Goal: Task Accomplishment & Management: Use online tool/utility

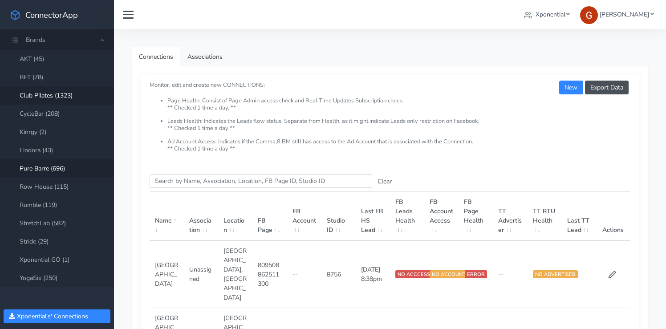
click at [47, 96] on link "Club Pilates (1323)" at bounding box center [57, 95] width 114 height 18
click at [196, 180] on input "Search this table" at bounding box center [261, 181] width 223 height 14
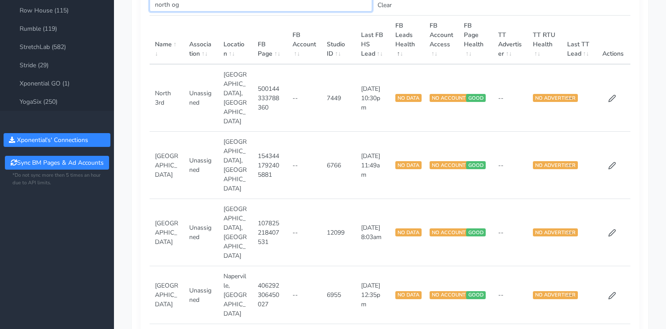
scroll to position [68, 0]
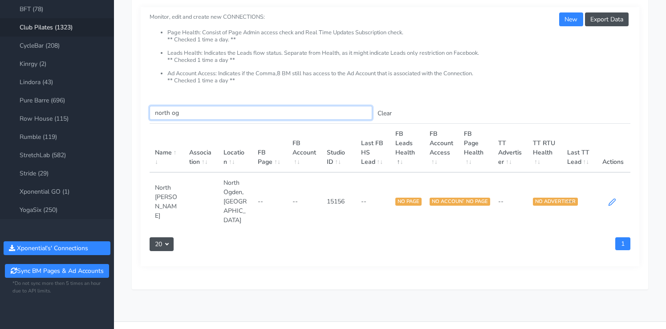
type input "north og"
click at [612, 198] on icon at bounding box center [612, 202] width 8 height 8
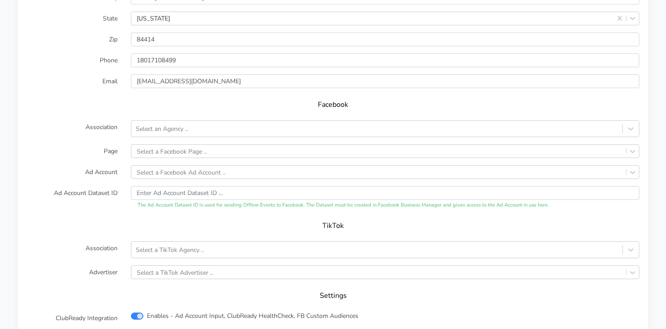
scroll to position [825, 0]
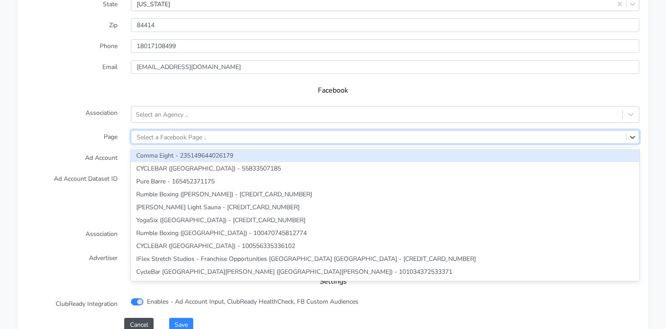
click at [148, 132] on div "Select a Facebook Page .." at bounding box center [172, 136] width 70 height 9
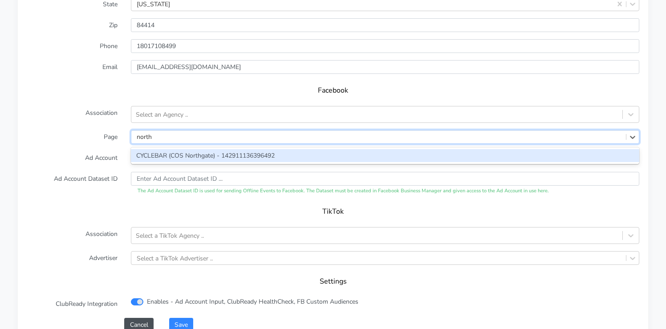
scroll to position [846, 0]
type input "north"
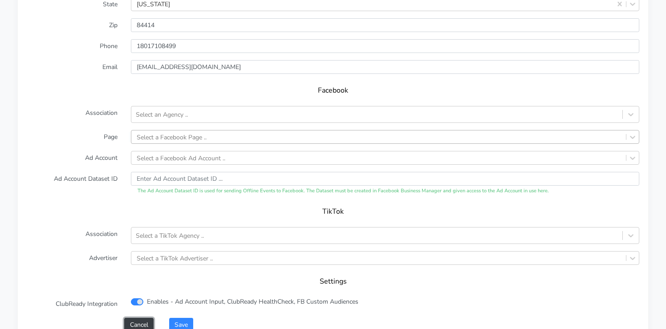
click at [136, 318] on button "Cancel" at bounding box center [138, 325] width 29 height 14
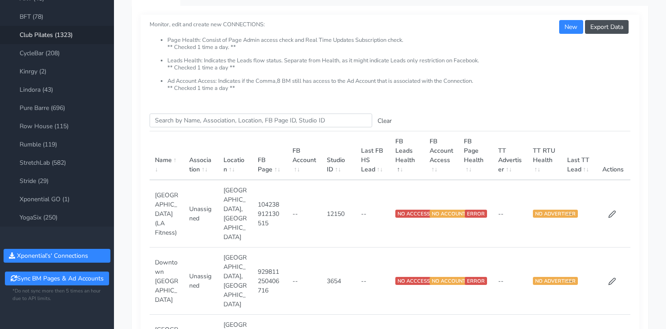
scroll to position [68, 0]
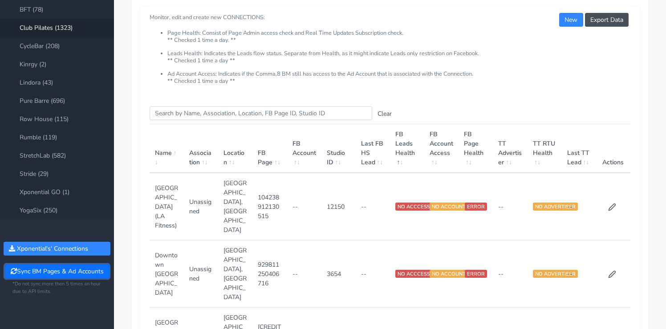
click at [51, 273] on button "Sync BM Pages & Ad Accounts" at bounding box center [57, 272] width 104 height 14
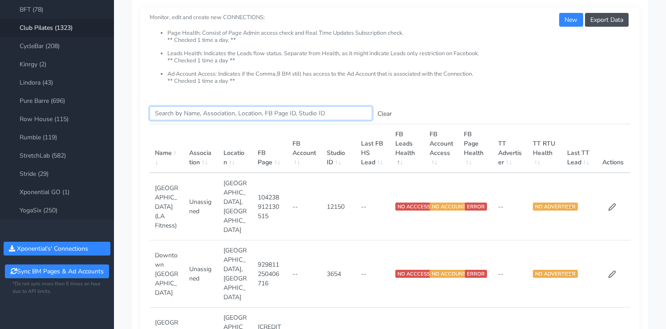
click at [181, 117] on input "Search this table" at bounding box center [261, 113] width 223 height 14
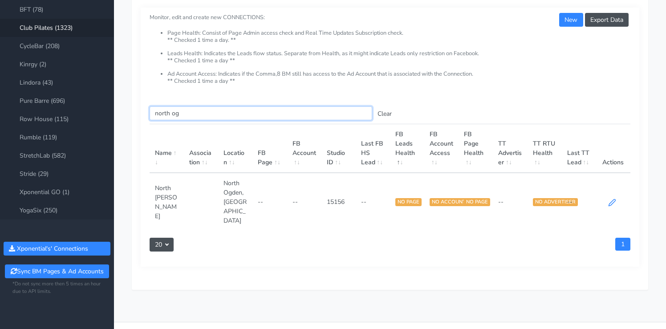
type input "north og"
click at [616, 199] on icon at bounding box center [612, 203] width 8 height 8
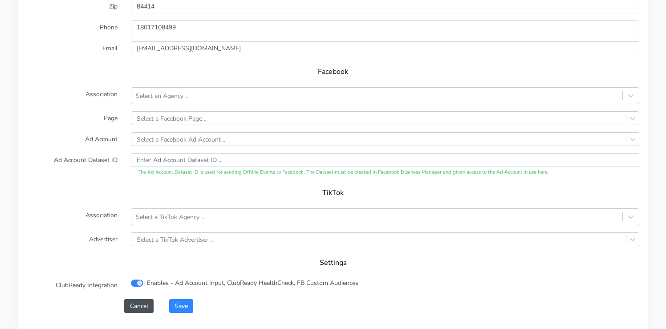
scroll to position [848, 0]
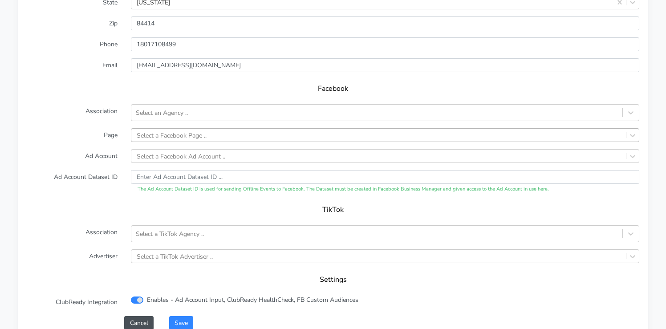
click at [197, 129] on div "Select a Facebook Page .." at bounding box center [378, 135] width 495 height 13
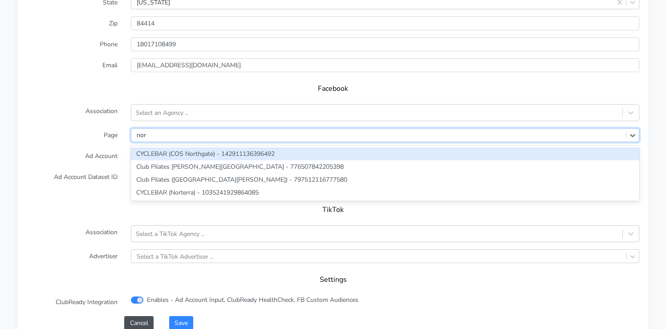
type input "nort"
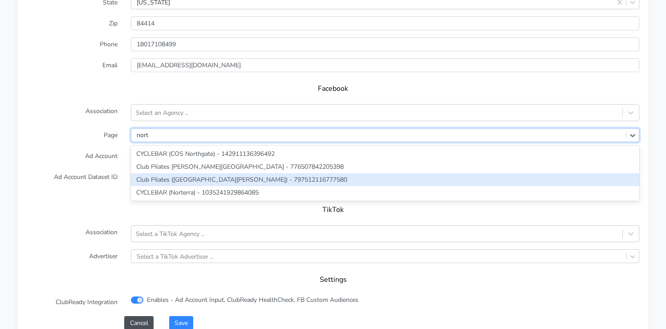
click at [169, 173] on div "Club Pilates ([GEOGRAPHIC_DATA][PERSON_NAME]) - 797512116777580" at bounding box center [385, 179] width 509 height 13
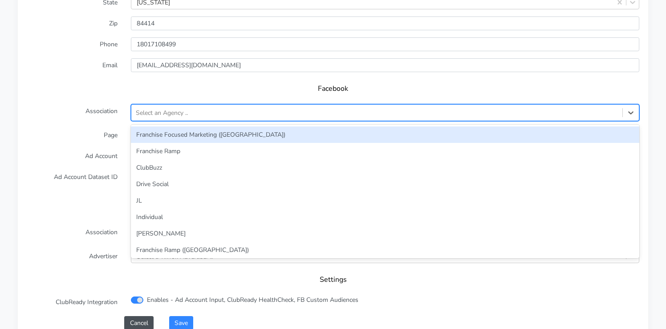
click at [151, 108] on div "Select an Agency .." at bounding box center [162, 112] width 52 height 9
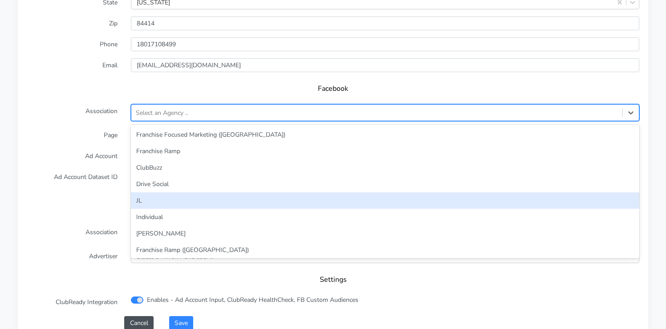
click at [140, 193] on div "JL" at bounding box center [385, 200] width 509 height 16
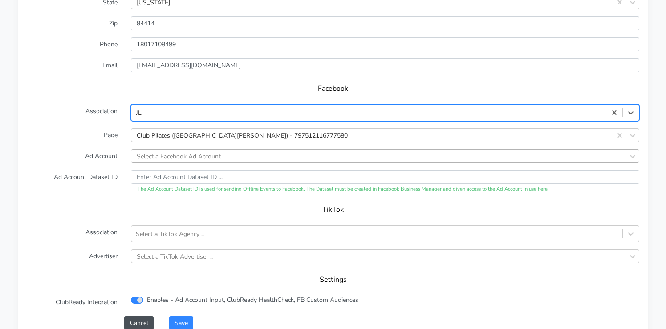
click at [202, 151] on div "Select a Facebook Ad Account .." at bounding box center [181, 155] width 89 height 9
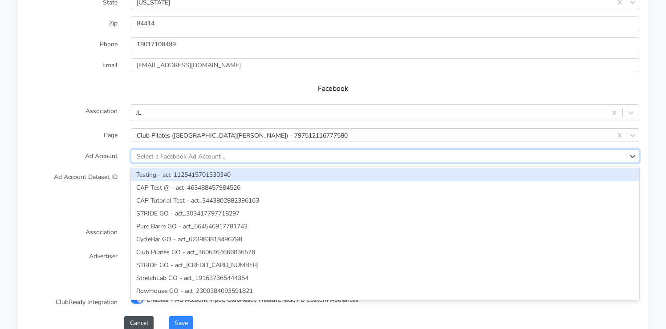
paste input "166888815859014"
type input "166888815859014"
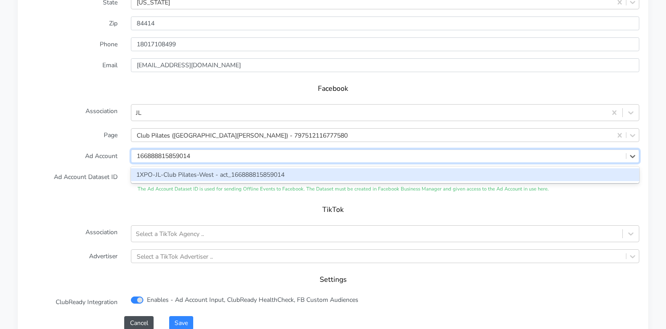
click at [183, 168] on div "1XPO-JL-Club Pilates-West - act_166888815859014" at bounding box center [385, 174] width 509 height 13
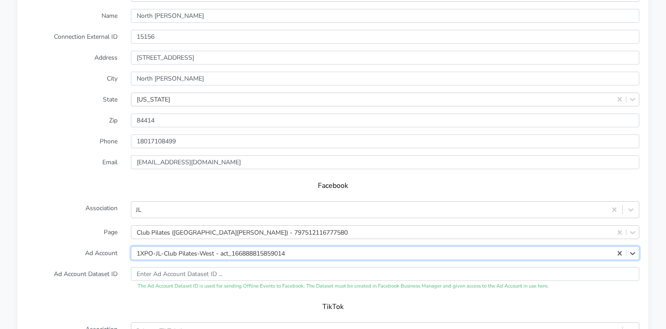
scroll to position [745, 0]
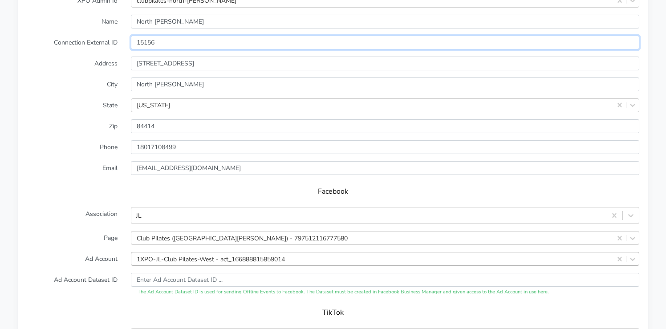
click at [146, 36] on input "15156" at bounding box center [385, 43] width 509 height 14
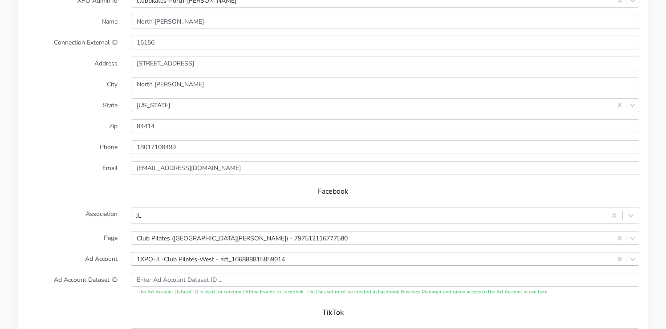
click at [91, 119] on label "Zip" at bounding box center [72, 126] width 104 height 14
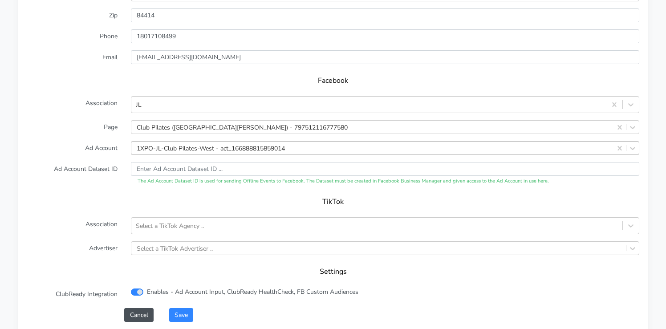
scroll to position [942, 0]
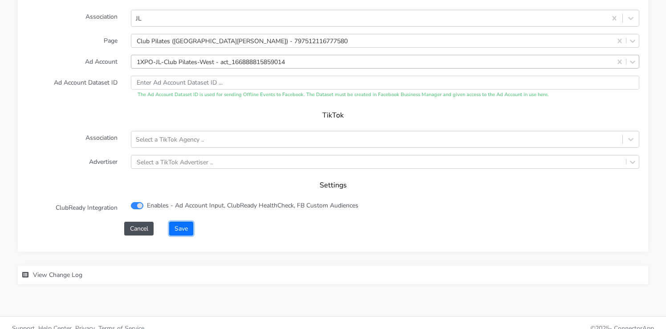
click at [184, 222] on button "Save" at bounding box center [181, 229] width 24 height 14
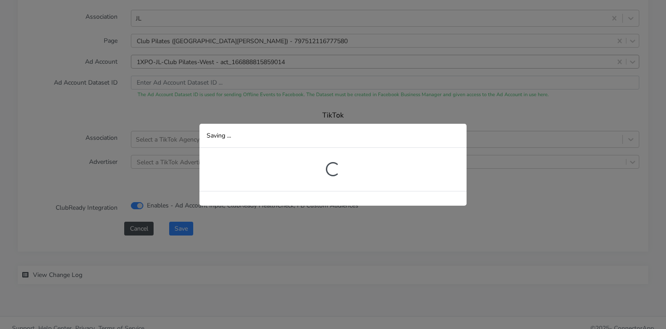
scroll to position [222, 0]
